Goal: Task Accomplishment & Management: Complete application form

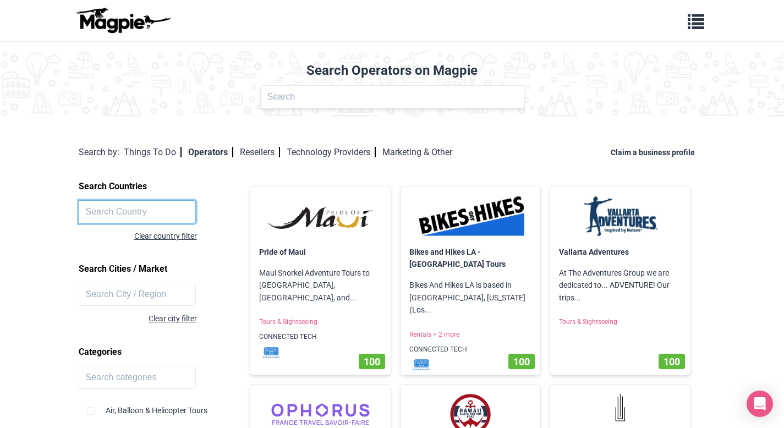
click at [172, 207] on input "text" at bounding box center [138, 211] width 118 height 23
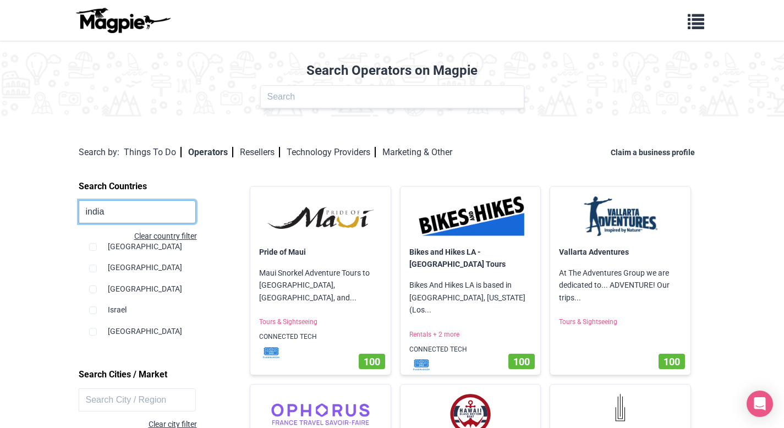
scroll to position [1078, 0]
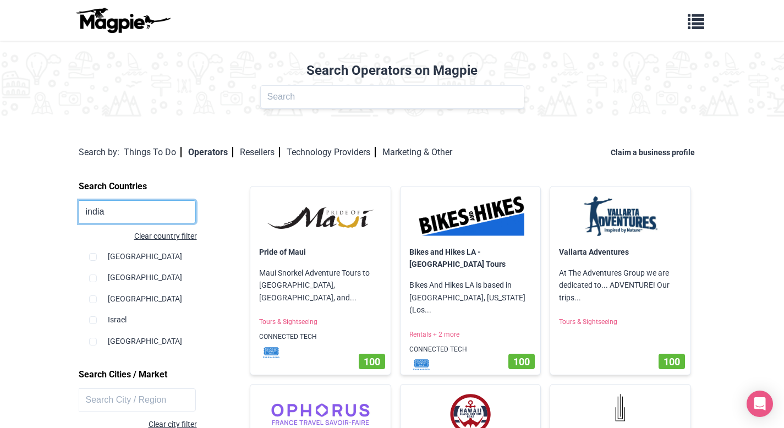
type input "india"
click at [92, 261] on input "checkbox" at bounding box center [93, 257] width 8 height 8
checkbox input "true"
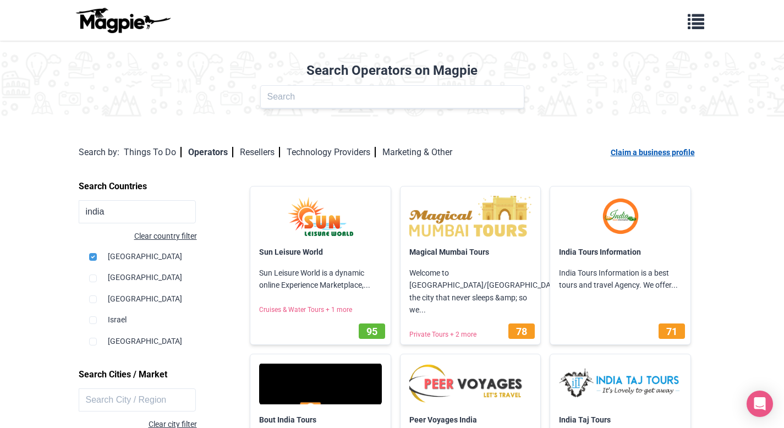
click at [633, 155] on link "Claim a business profile" at bounding box center [655, 152] width 89 height 9
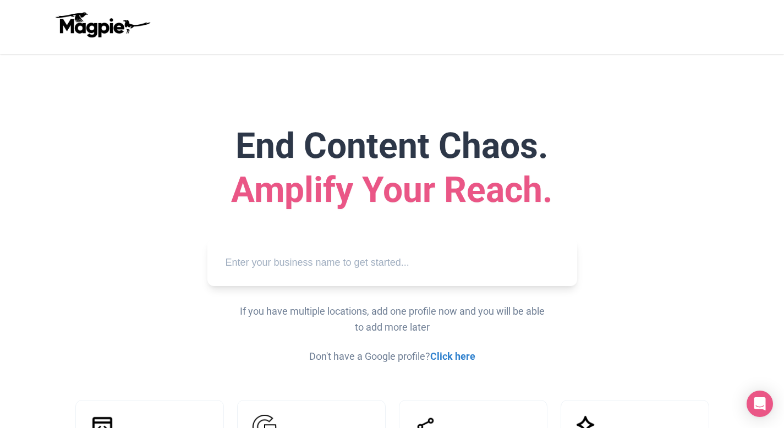
click at [332, 258] on input "text" at bounding box center [392, 263] width 352 height 30
click at [87, 32] on img at bounding box center [102, 25] width 99 height 26
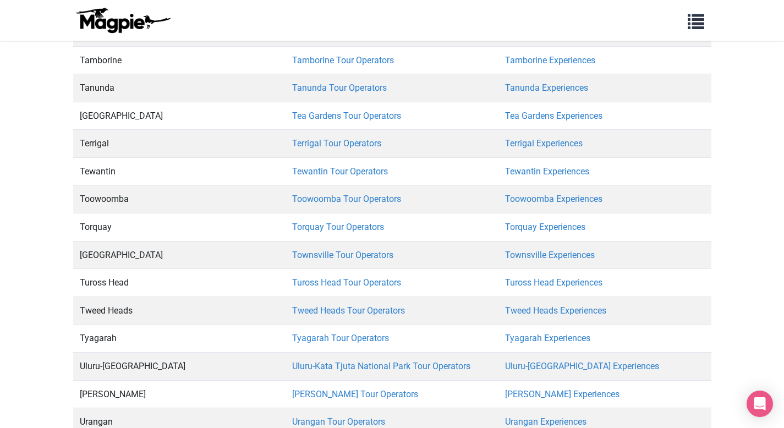
scroll to position [8190, 0]
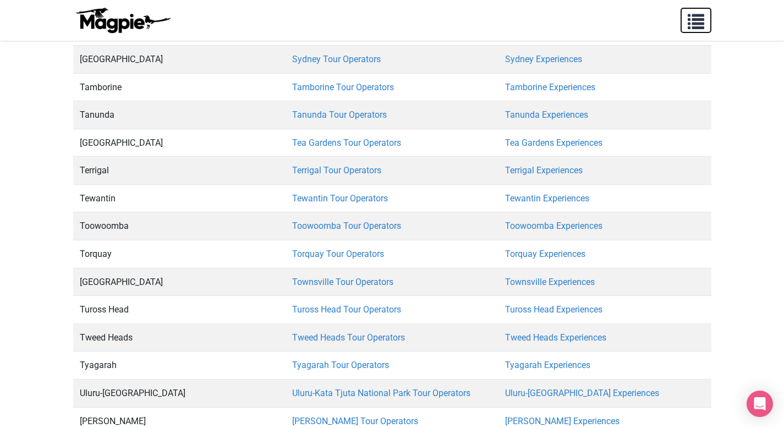
click at [691, 30] on button "button" at bounding box center [696, 20] width 31 height 25
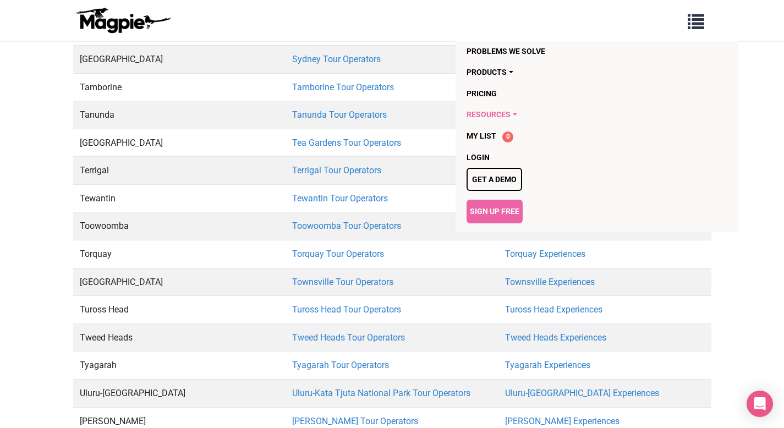
click at [504, 114] on link "Resources" at bounding box center [575, 114] width 216 height 21
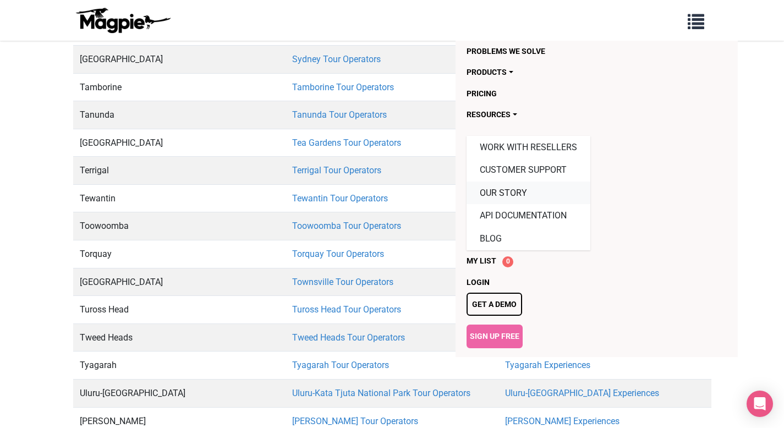
click at [500, 185] on link "Our Story" at bounding box center [529, 193] width 124 height 23
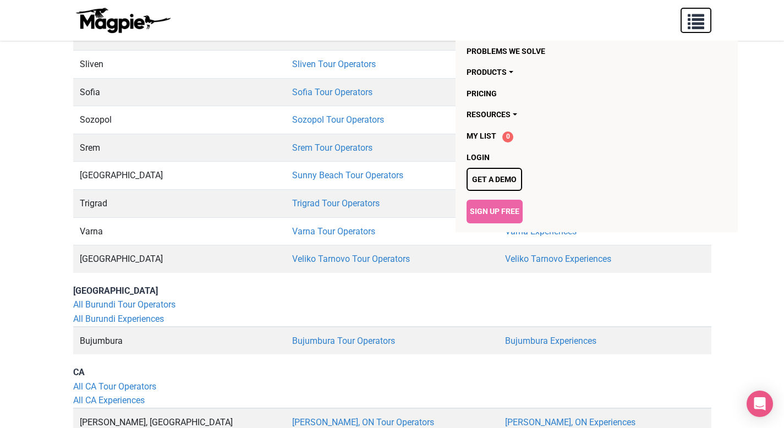
click at [696, 22] on span "button" at bounding box center [696, 19] width 17 height 17
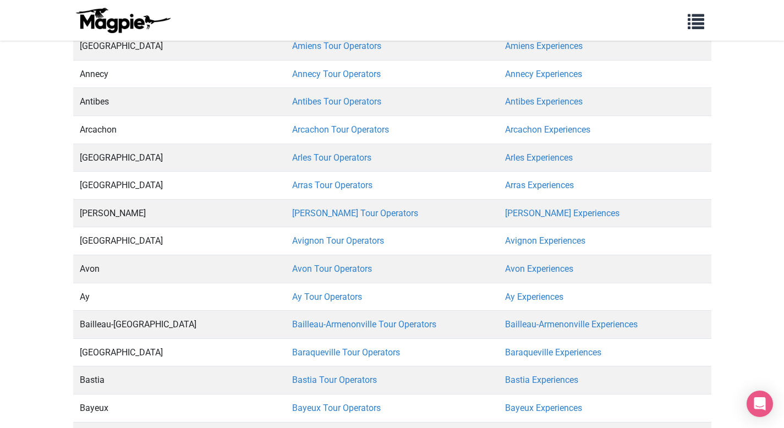
click at [121, 29] on img at bounding box center [122, 20] width 99 height 26
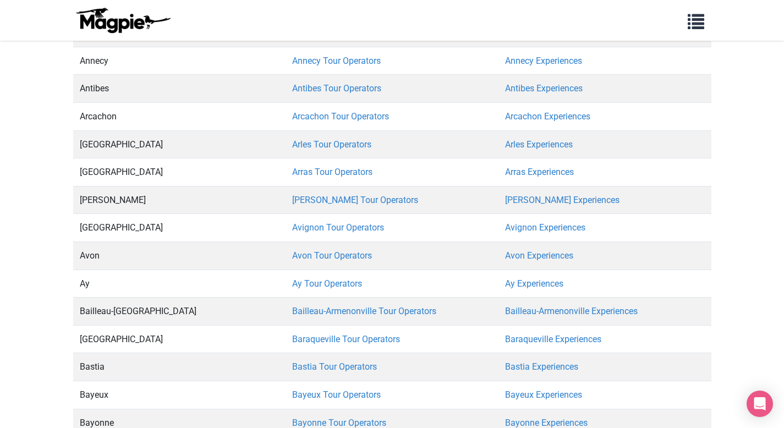
scroll to position [35031, 0]
